Goal: Task Accomplishment & Management: Use online tool/utility

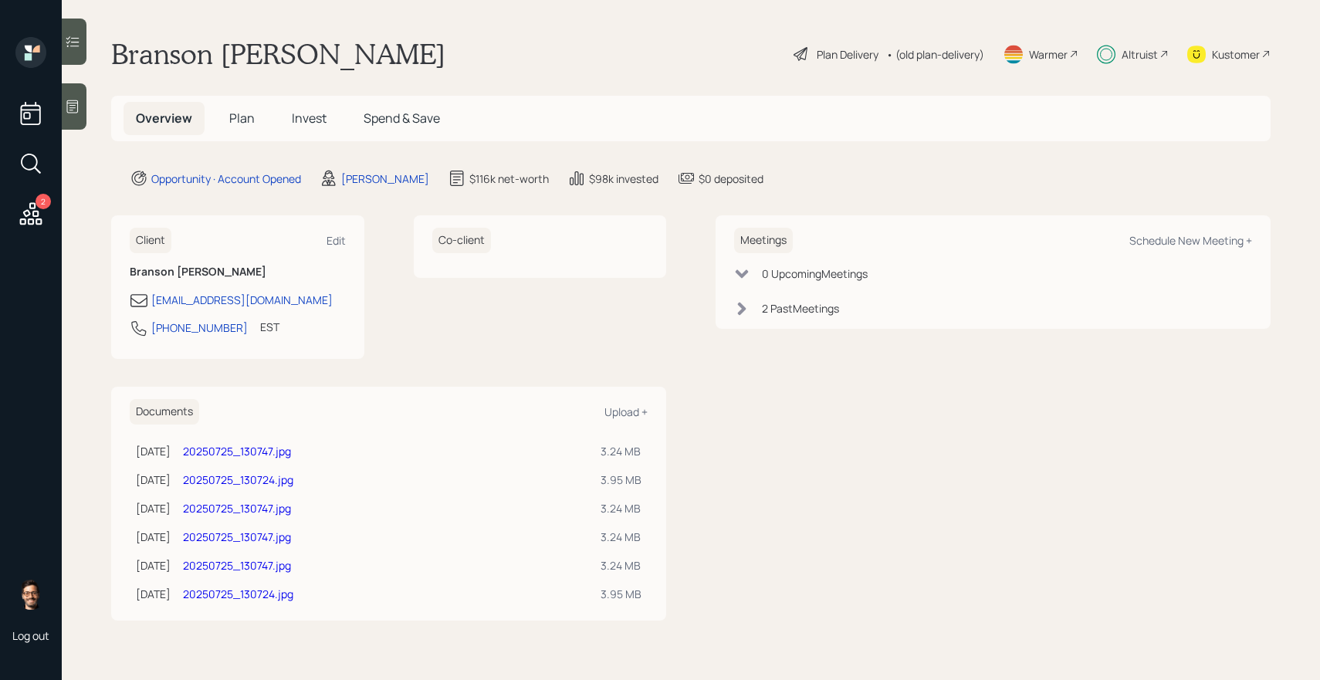
click at [286, 124] on h5 "Invest" at bounding box center [309, 118] width 59 height 33
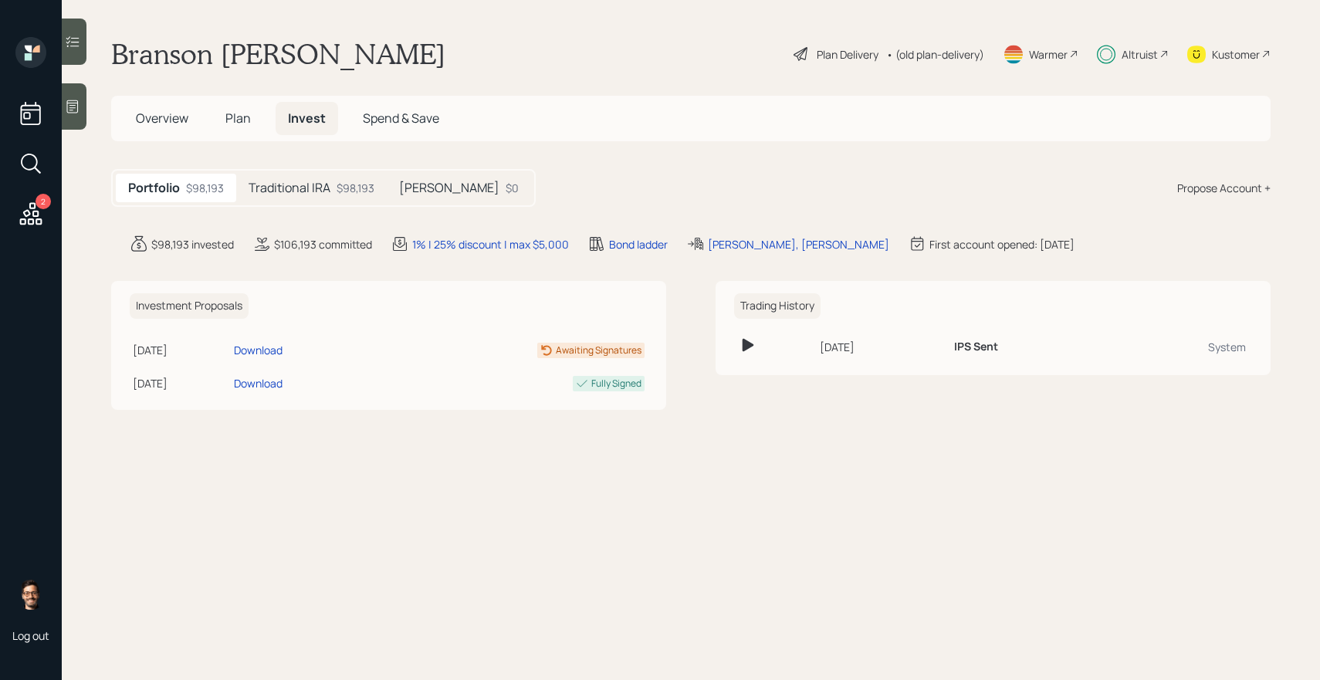
click at [70, 48] on icon at bounding box center [72, 41] width 15 height 15
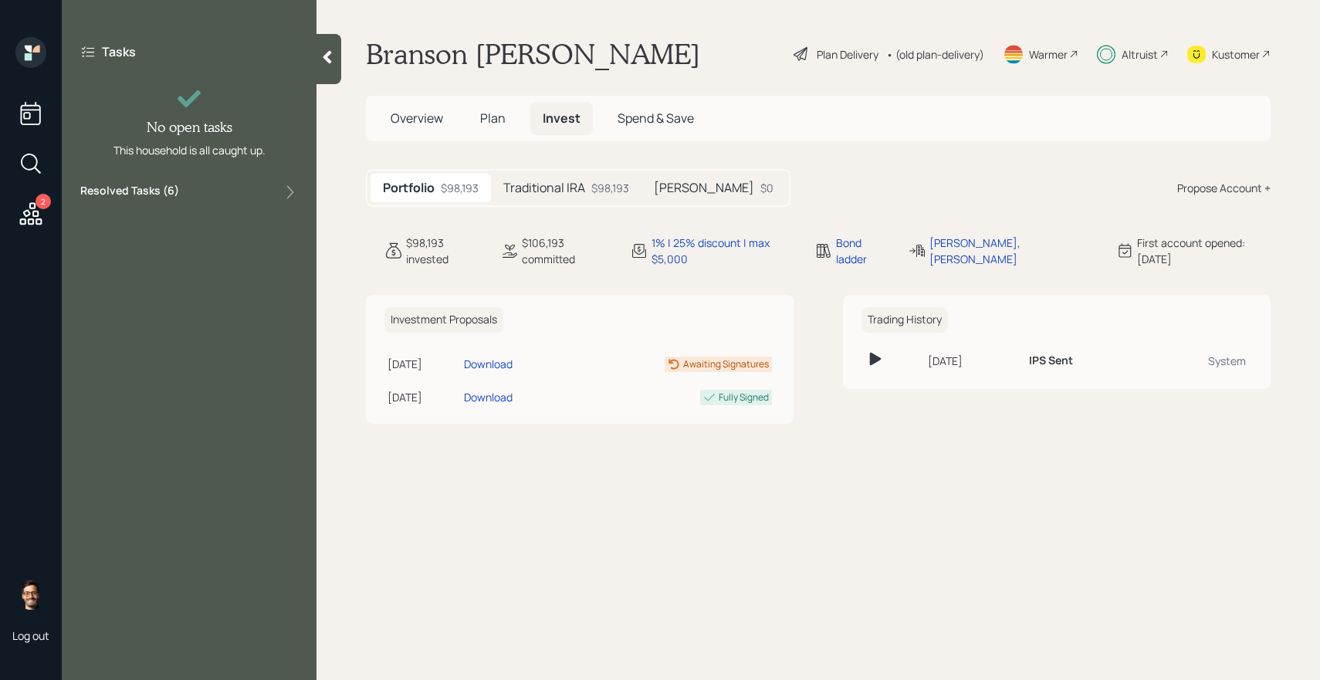
click at [196, 201] on div "Resolved Tasks ( 6 )" at bounding box center [189, 192] width 218 height 19
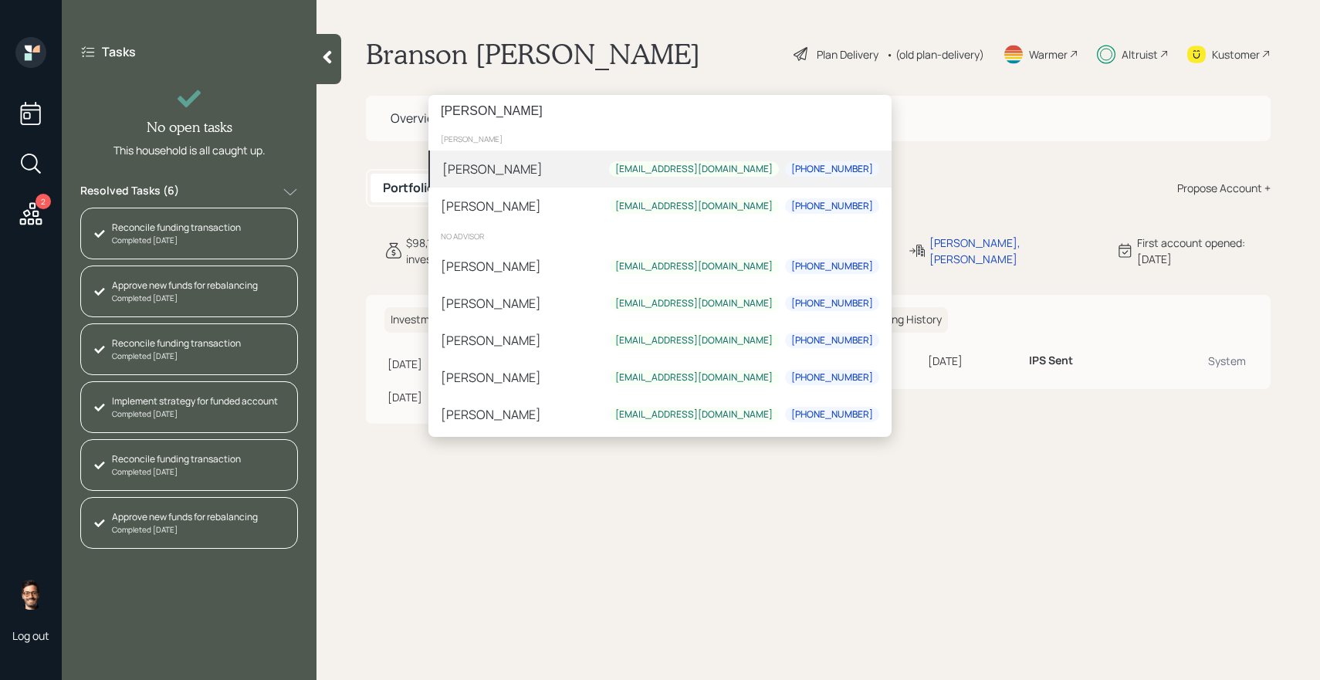
type input "[PERSON_NAME]"
click at [524, 180] on div "[PERSON_NAME] [EMAIL_ADDRESS][DOMAIN_NAME] [PHONE_NUMBER]" at bounding box center [660, 169] width 463 height 37
